Goal: Task Accomplishment & Management: Use online tool/utility

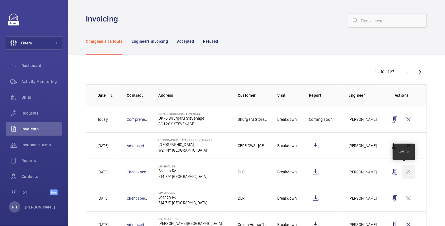
click at [407, 169] on wm-front-icon-button at bounding box center [409, 172] width 14 height 14
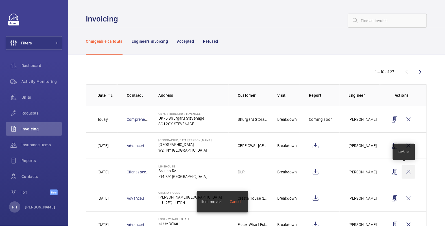
click at [408, 169] on wm-front-icon-button at bounding box center [409, 172] width 14 height 14
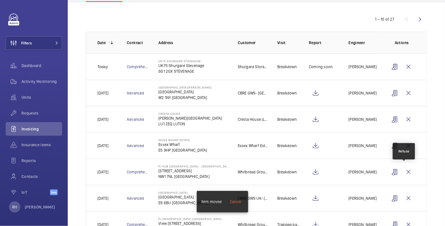
scroll to position [45, 0]
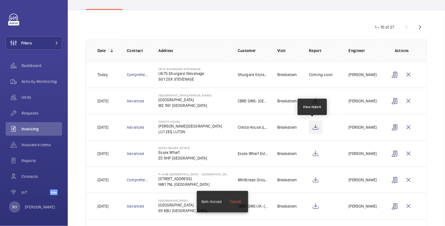
click at [311, 125] on wm-front-icon-button at bounding box center [316, 127] width 14 height 14
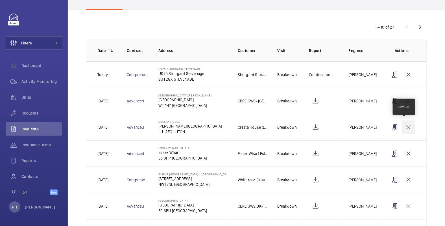
click at [404, 126] on wm-front-icon-button at bounding box center [409, 127] width 14 height 14
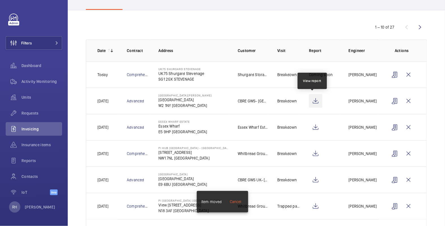
click at [314, 100] on wm-front-icon-button at bounding box center [316, 101] width 14 height 14
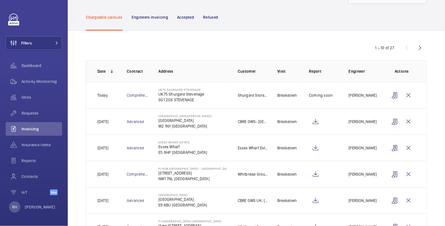
scroll to position [0, 0]
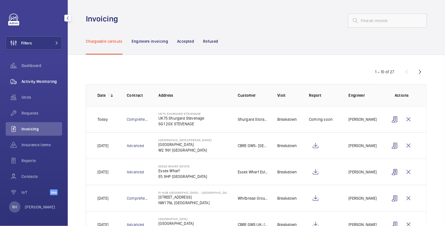
click at [51, 84] on span "Activity Monitoring" at bounding box center [41, 82] width 41 height 6
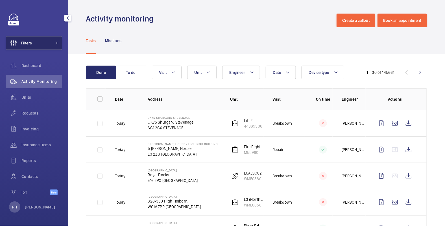
click at [52, 42] on span at bounding box center [55, 42] width 7 height 3
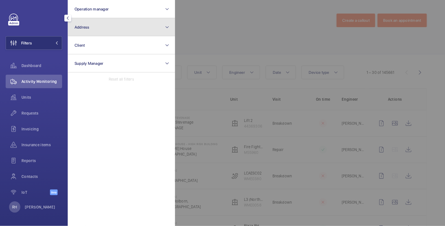
click at [100, 31] on button "Address" at bounding box center [121, 27] width 107 height 18
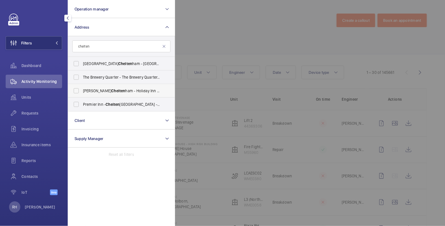
type input "chelten"
click at [104, 91] on span "HIX Chelten ham - Holiday Inn Express Chelten ham Town Centre, an IHG Hotel, CH…" at bounding box center [122, 91] width 78 height 6
click at [82, 91] on input "HIX Chelten ham - Holiday Inn Express Chelten ham Town Centre, an IHG Hotel, CH…" at bounding box center [76, 90] width 11 height 11
checkbox input "true"
click at [214, 37] on div at bounding box center [397, 113] width 445 height 226
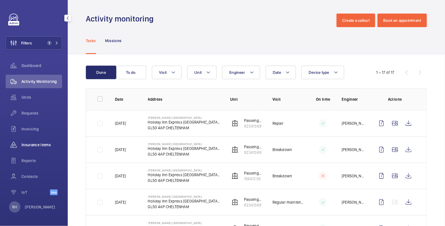
click at [31, 145] on span "Insurance items" at bounding box center [41, 145] width 41 height 6
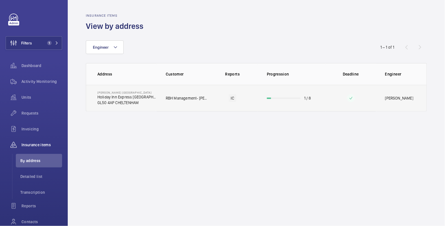
click at [335, 101] on td at bounding box center [351, 98] width 51 height 27
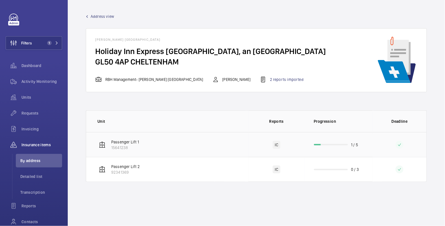
click at [366, 146] on td "1 / 5" at bounding box center [339, 144] width 68 height 25
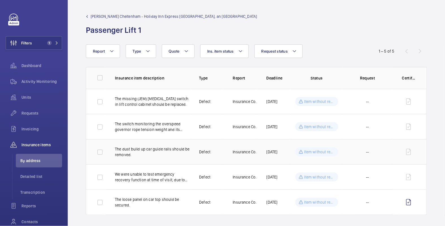
scroll to position [2, 0]
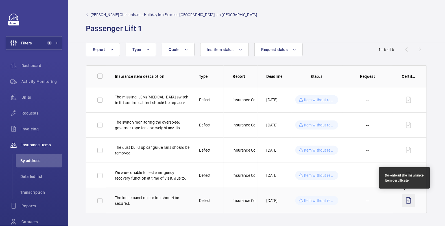
click at [405, 199] on wm-front-icon-button at bounding box center [408, 200] width 13 height 14
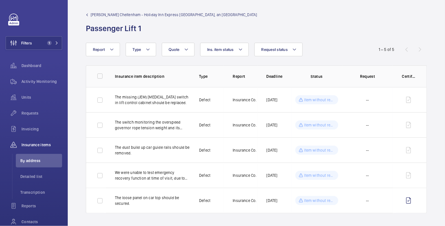
click at [100, 14] on span "HIX Cheltenham - Holiday Inn Express Cheltenham Town Centre, an IHG Hotel" at bounding box center [174, 15] width 167 height 6
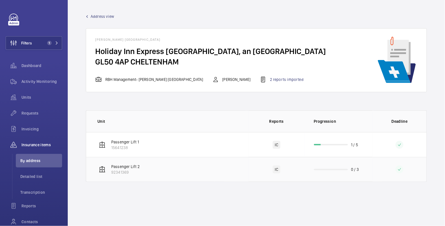
click at [342, 169] on wm-front-progress-bar at bounding box center [331, 169] width 34 height 1
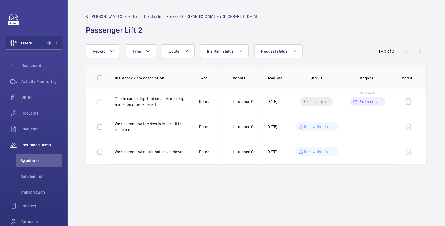
click at [94, 16] on span "HIX Cheltenham - Holiday Inn Express Cheltenham Town Centre, an IHG Hotel" at bounding box center [174, 17] width 167 height 6
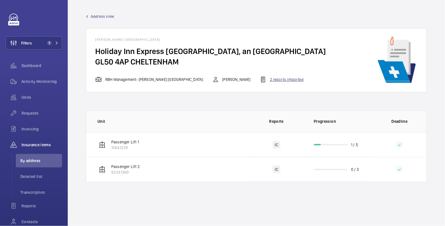
click at [260, 79] on div "2 reports imported" at bounding box center [282, 79] width 44 height 7
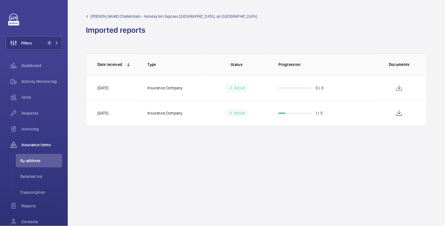
click at [99, 16] on span "HIX Cheltenham - Holiday Inn Express Cheltenham Town Centre, an IHG Hotel" at bounding box center [174, 17] width 167 height 6
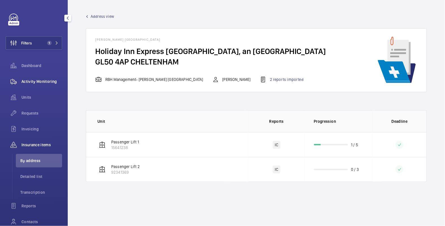
click at [40, 84] on span "Activity Monitoring" at bounding box center [41, 82] width 41 height 6
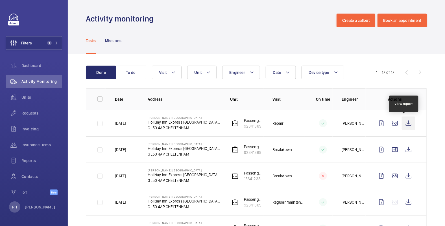
click at [404, 123] on wm-front-icon-button at bounding box center [409, 123] width 14 height 14
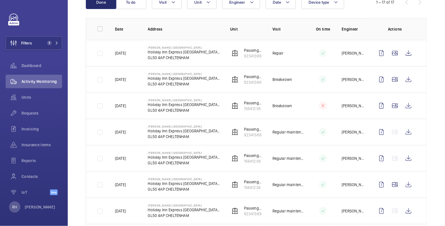
scroll to position [8, 0]
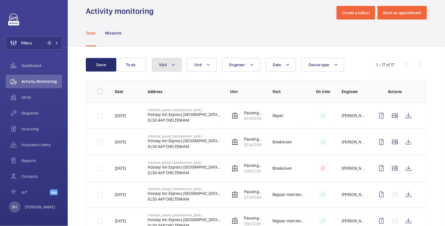
click at [169, 66] on button "Visit" at bounding box center [167, 65] width 30 height 14
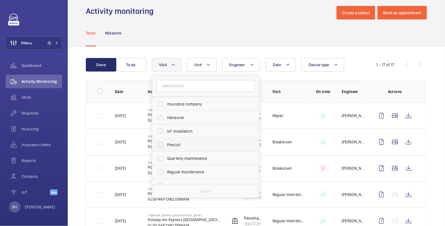
scroll to position [49, 0]
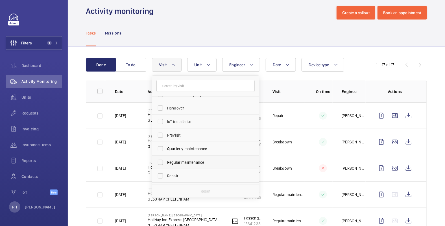
click at [178, 163] on span "Regular maintenance" at bounding box center [206, 162] width 78 height 6
click at [166, 163] on input "Regular maintenance" at bounding box center [160, 161] width 11 height 11
checkbox input "true"
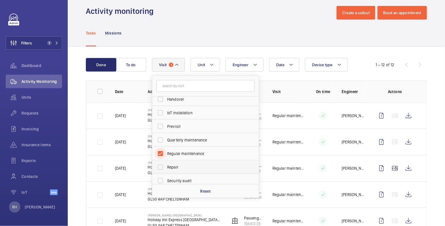
scroll to position [58, 0]
click at [171, 167] on span "Repair" at bounding box center [206, 167] width 78 height 6
click at [166, 167] on input "Repair" at bounding box center [160, 166] width 11 height 11
checkbox input "true"
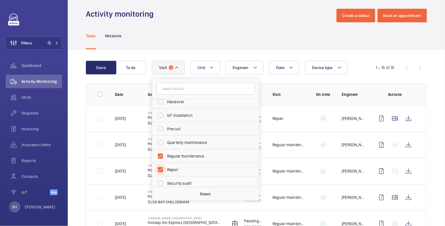
scroll to position [8, 0]
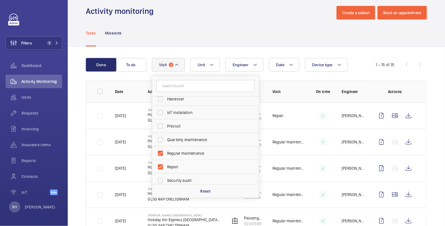
click at [249, 29] on div "Tasks Missions" at bounding box center [256, 32] width 341 height 27
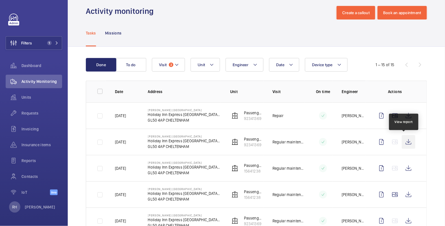
click at [405, 140] on wm-front-icon-button at bounding box center [409, 142] width 14 height 14
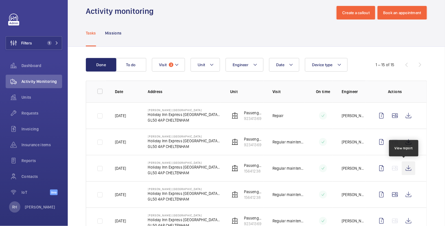
click at [404, 169] on wm-front-icon-button at bounding box center [409, 168] width 14 height 14
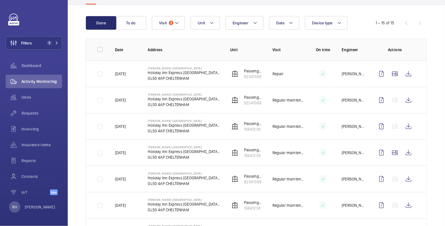
scroll to position [50, 0]
click at [402, 149] on wm-front-icon-button at bounding box center [409, 152] width 14 height 14
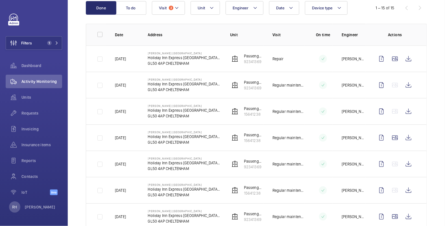
scroll to position [77, 0]
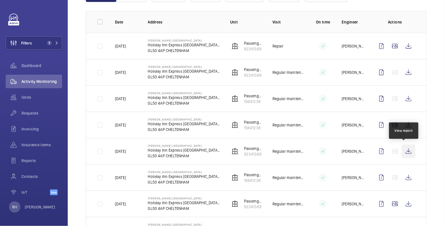
click at [405, 152] on wm-front-icon-button at bounding box center [409, 151] width 14 height 14
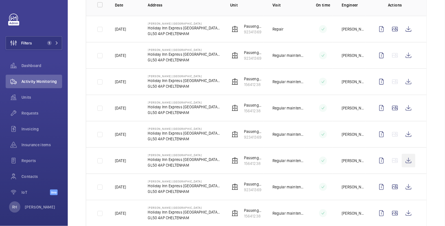
scroll to position [94, 0]
click at [404, 162] on wm-front-icon-button at bounding box center [409, 161] width 14 height 14
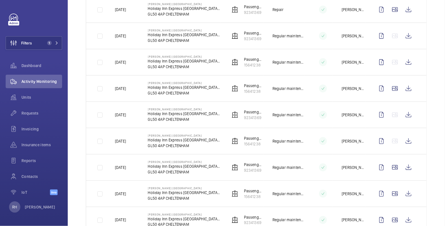
scroll to position [145, 0]
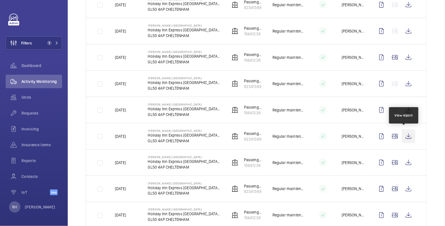
click at [408, 136] on wm-front-icon-button at bounding box center [409, 136] width 14 height 14
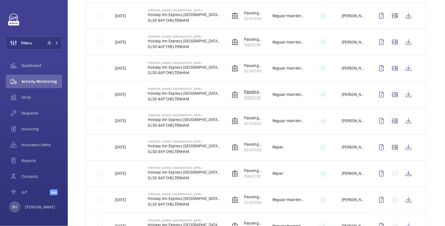
scroll to position [241, 0]
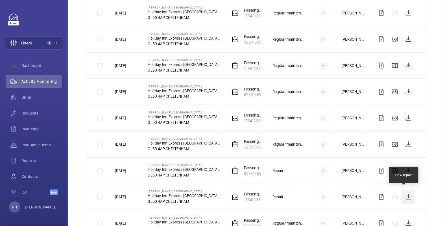
click at [404, 193] on wm-front-icon-button at bounding box center [409, 197] width 14 height 14
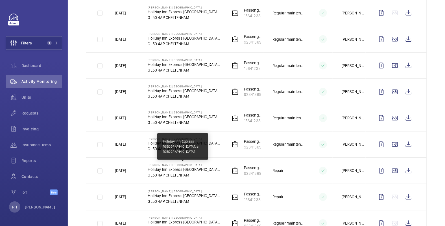
scroll to position [240, 0]
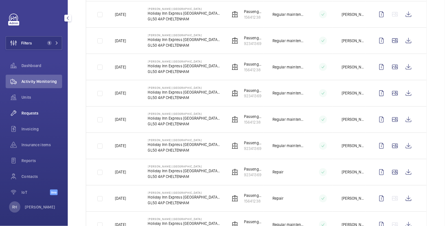
click at [29, 114] on span "Requests" at bounding box center [41, 113] width 41 height 6
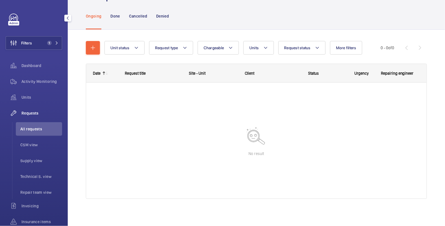
scroll to position [29, 0]
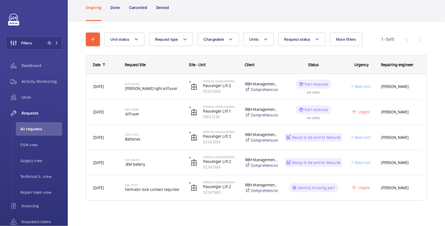
scroll to position [37, 0]
click at [42, 83] on span "Activity Monitoring" at bounding box center [41, 82] width 41 height 6
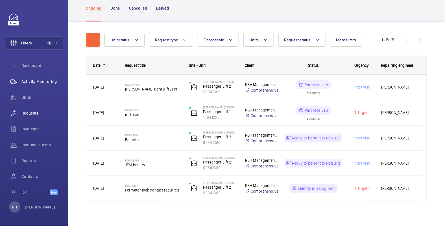
click at [42, 83] on span "Activity Monitoring" at bounding box center [41, 82] width 41 height 6
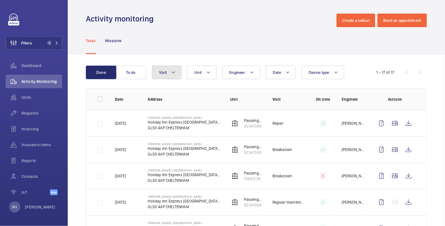
click at [165, 71] on span "Visit" at bounding box center [163, 72] width 8 height 5
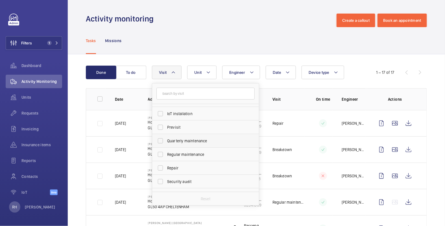
scroll to position [66, 0]
click at [268, 28] on div "Tasks Missions" at bounding box center [256, 40] width 341 height 27
